Goal: Task Accomplishment & Management: Complete application form

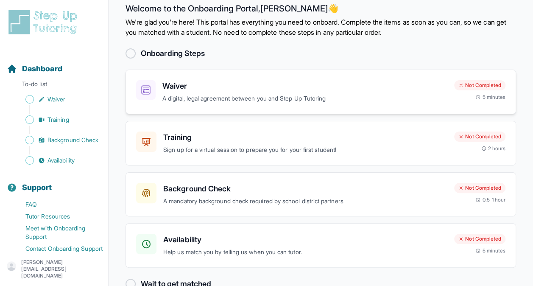
scroll to position [33, 0]
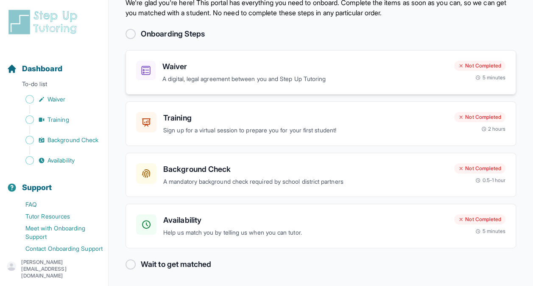
click at [225, 62] on h3 "Waiver" at bounding box center [304, 67] width 285 height 12
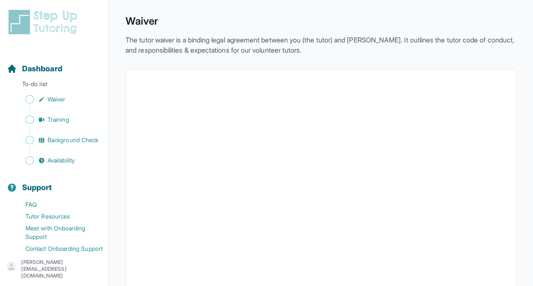
scroll to position [42, 0]
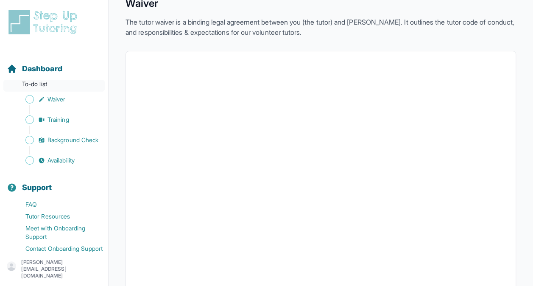
click at [41, 90] on p "To-do list" at bounding box center [53, 86] width 101 height 12
click at [34, 86] on p "To-do list" at bounding box center [53, 86] width 101 height 12
click at [42, 67] on span "Dashboard" at bounding box center [42, 69] width 40 height 12
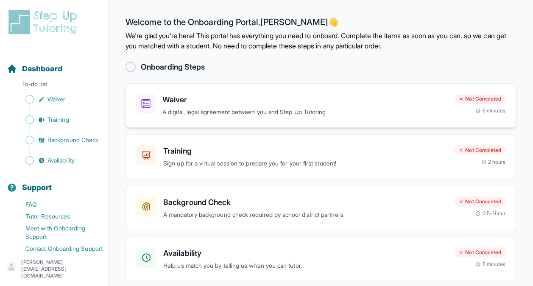
click at [260, 106] on div "Waiver A digital, legal agreement between you and Step Up Tutoring" at bounding box center [304, 105] width 285 height 23
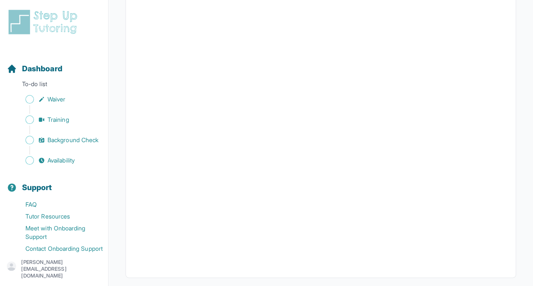
scroll to position [1555, 0]
click at [74, 144] on span "Background Check" at bounding box center [73, 140] width 51 height 8
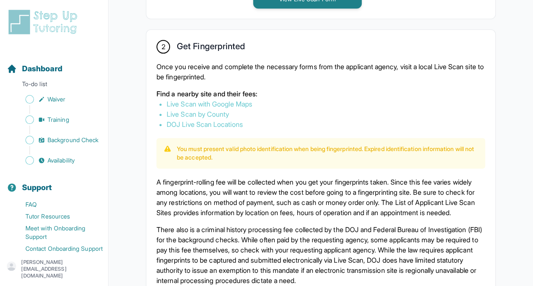
scroll to position [424, 0]
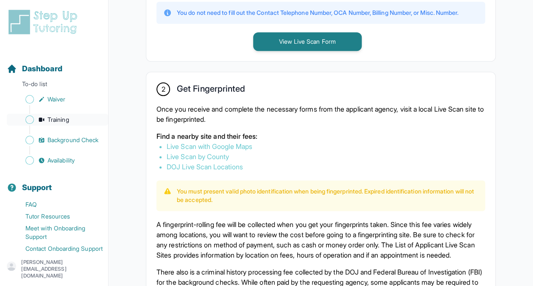
click at [64, 123] on span "Training" at bounding box center [59, 119] width 22 height 8
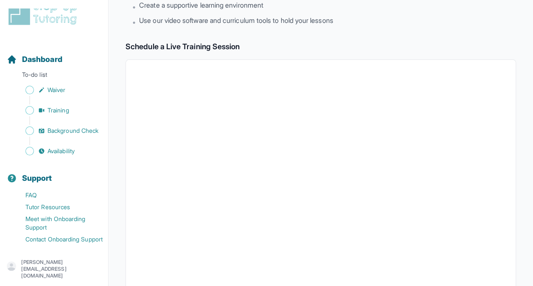
scroll to position [98, 0]
